Goal: Task Accomplishment & Management: Use online tool/utility

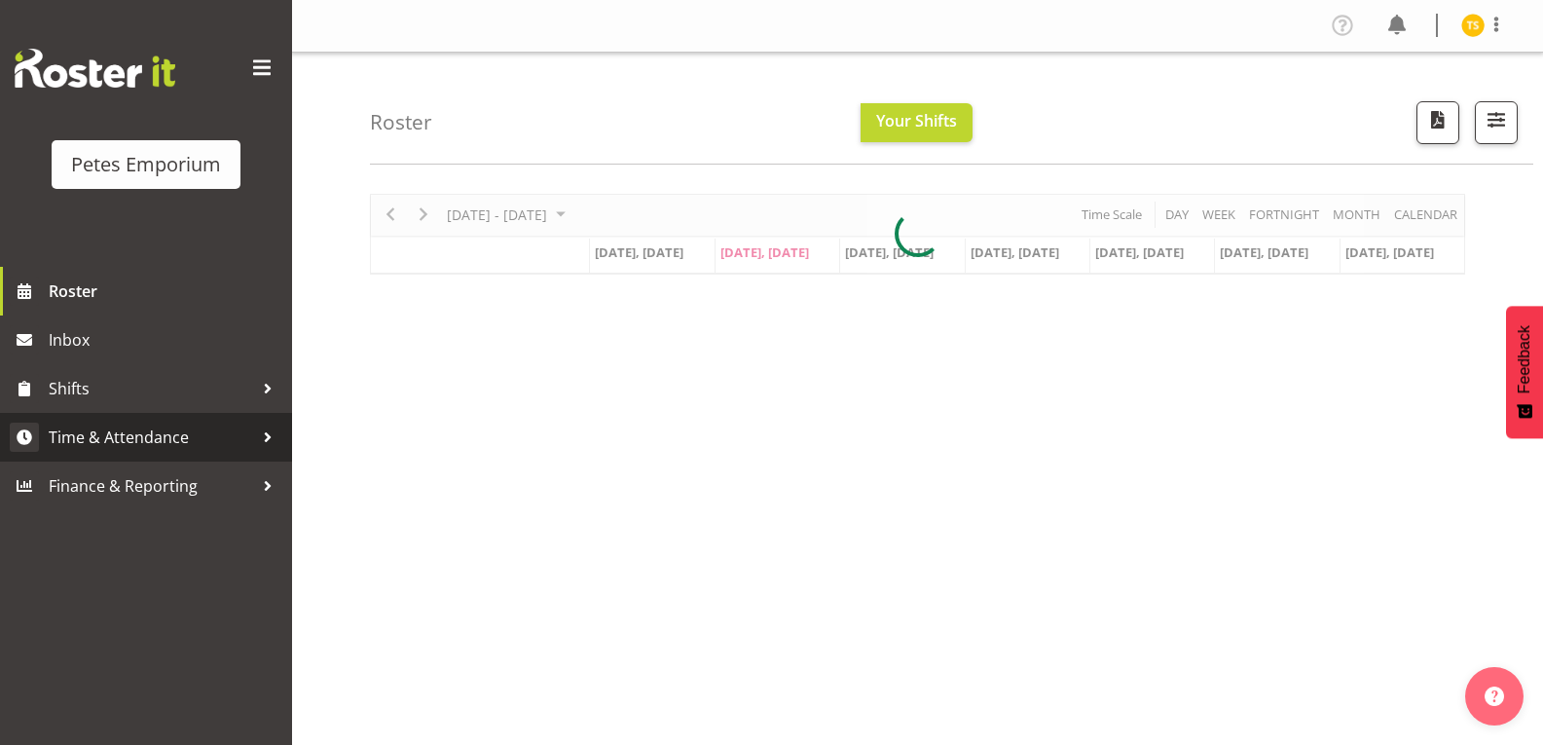
click at [163, 449] on span "Time & Attendance" at bounding box center [151, 437] width 204 height 29
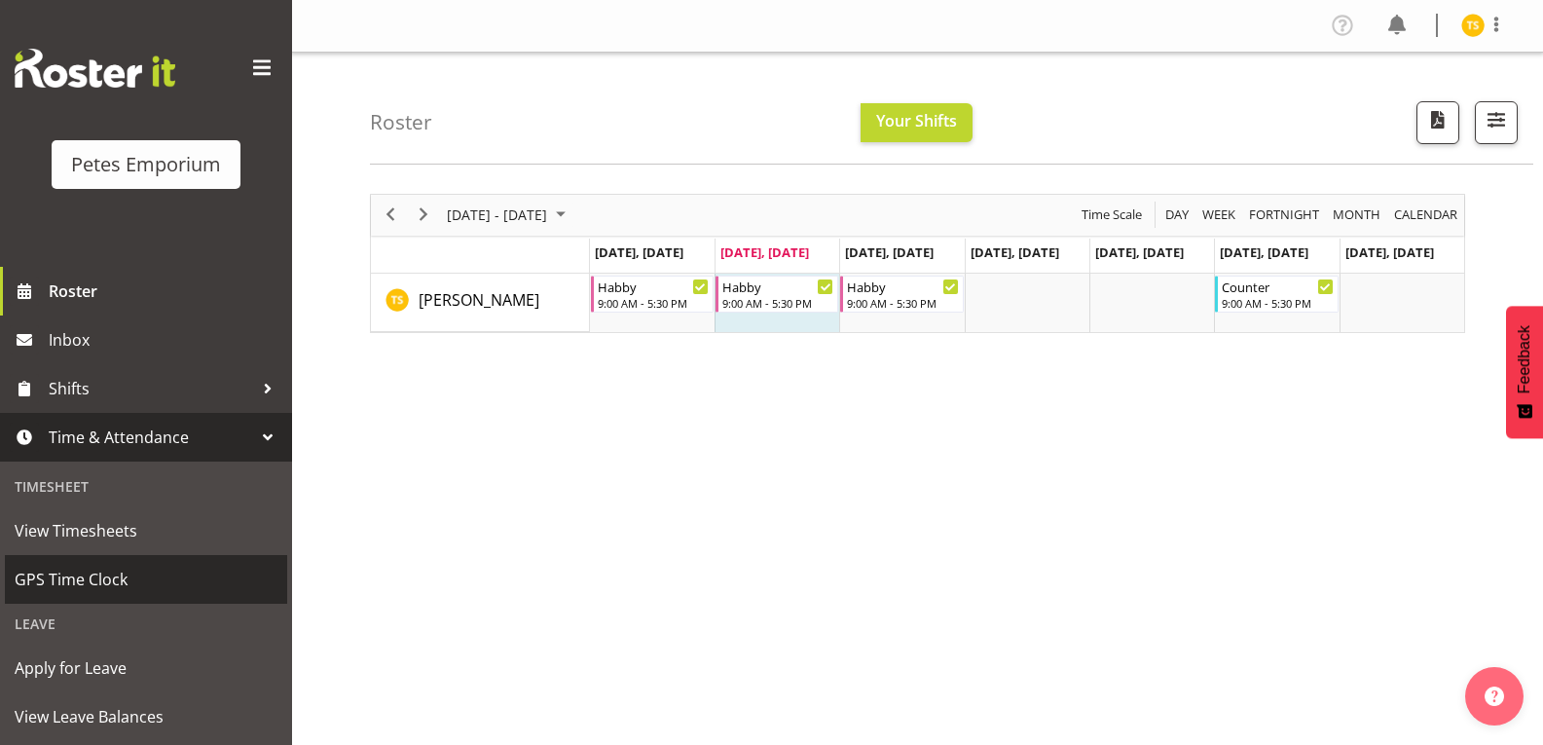
click at [86, 580] on span "GPS Time Clock" at bounding box center [146, 579] width 263 height 29
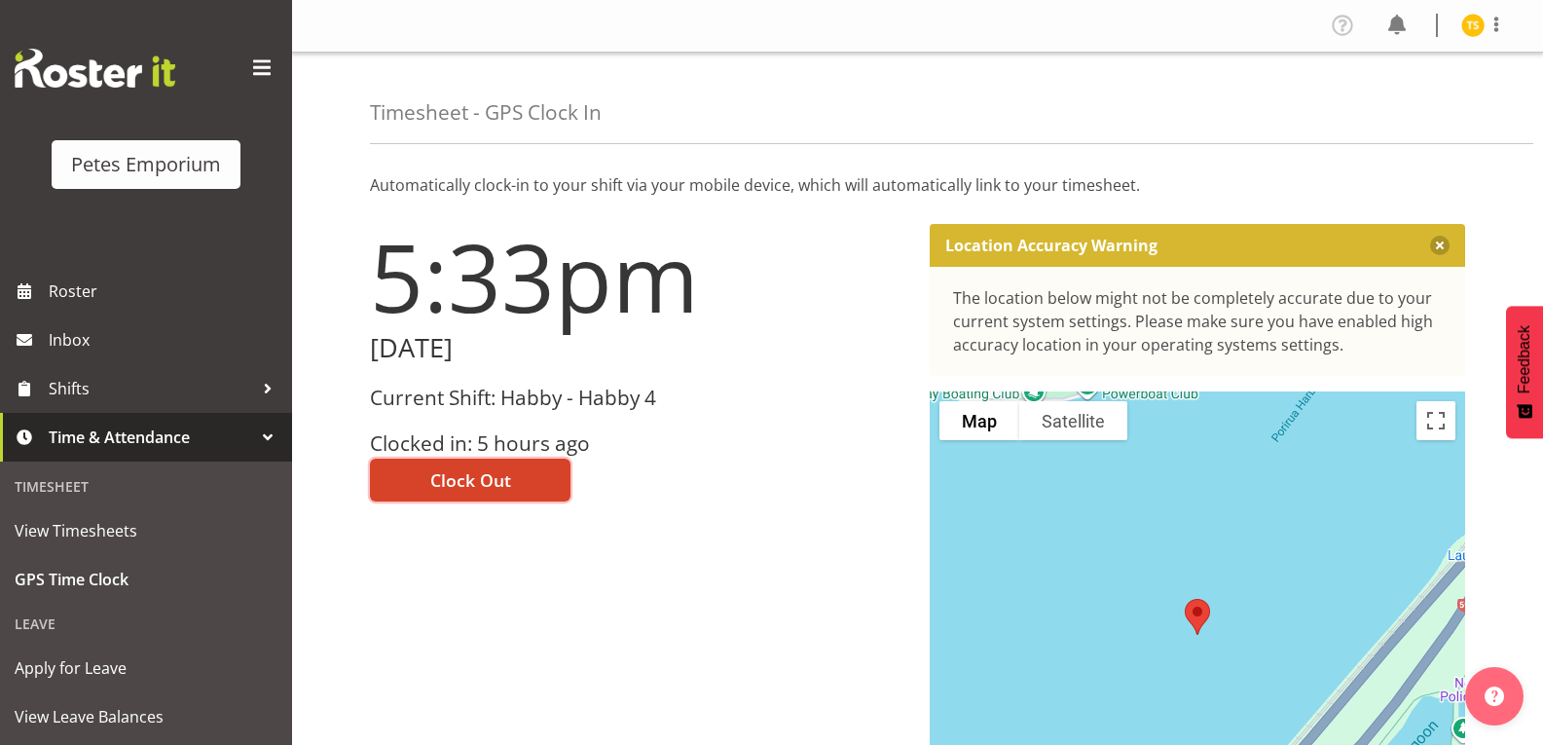
click at [476, 465] on button "Clock Out" at bounding box center [470, 480] width 201 height 43
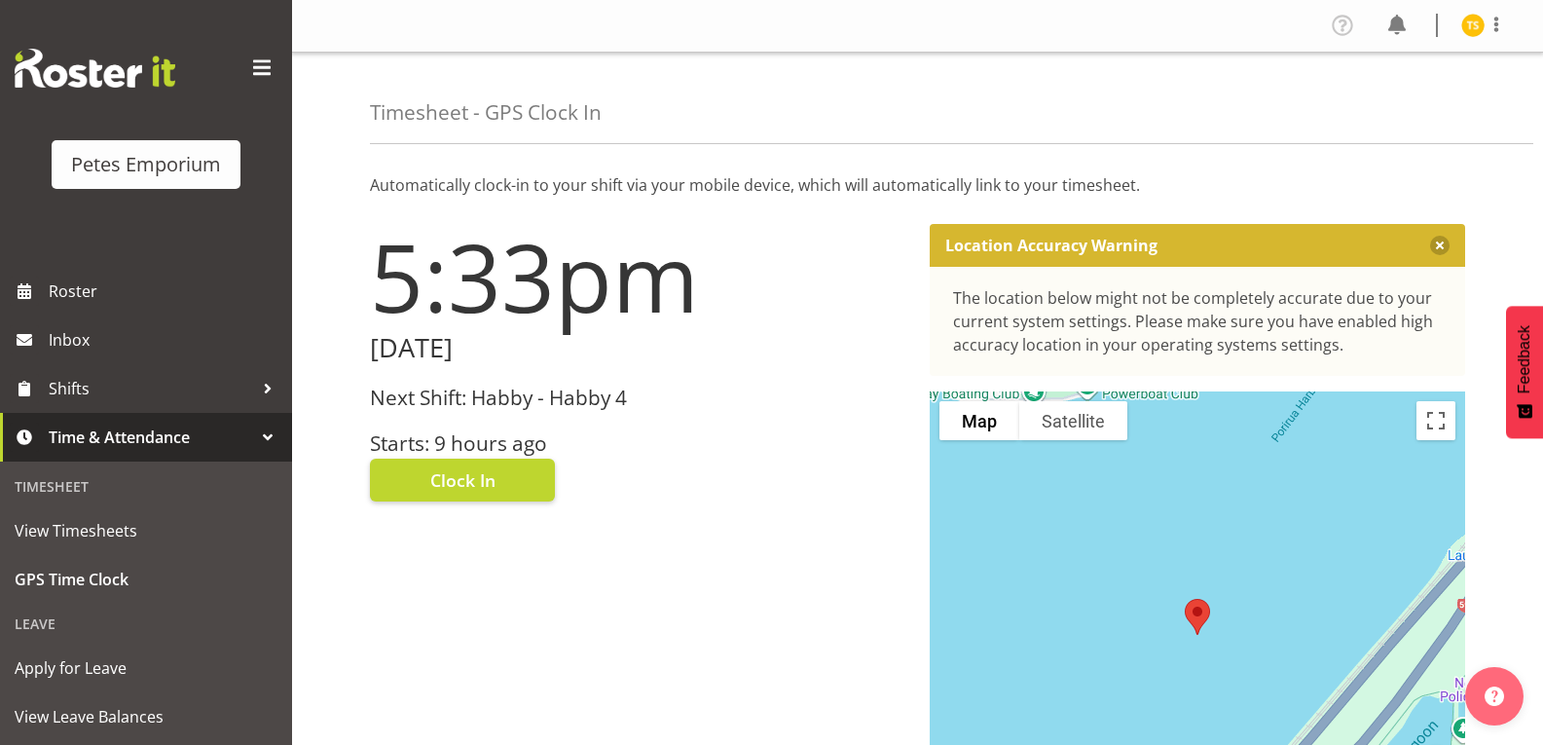
click at [1483, 34] on figure at bounding box center [1473, 25] width 23 height 23
click at [1375, 112] on link "Log Out" at bounding box center [1414, 102] width 187 height 35
